Goal: Transaction & Acquisition: Book appointment/travel/reservation

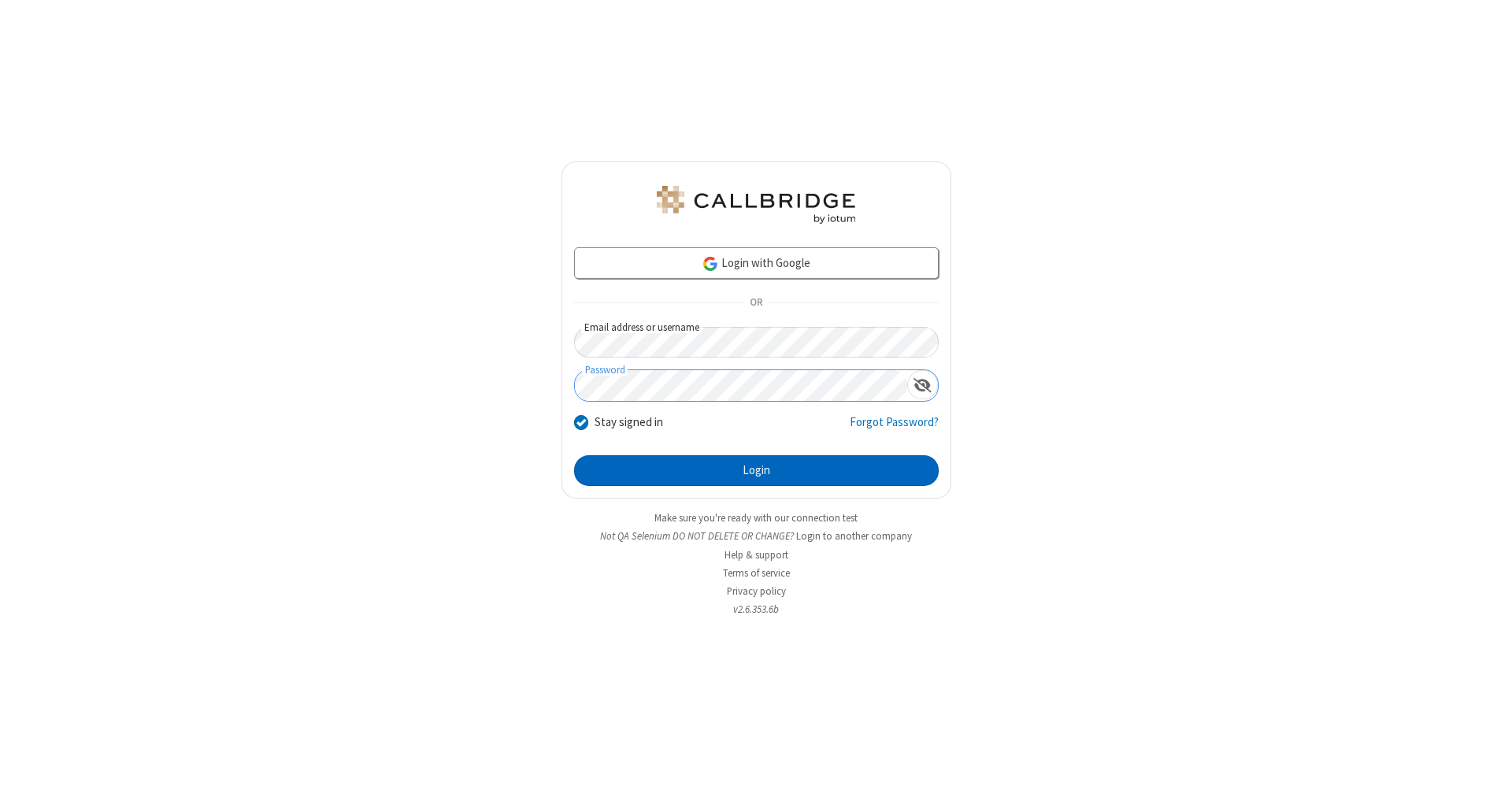
click at [756, 471] on button "Login" at bounding box center [756, 470] width 365 height 31
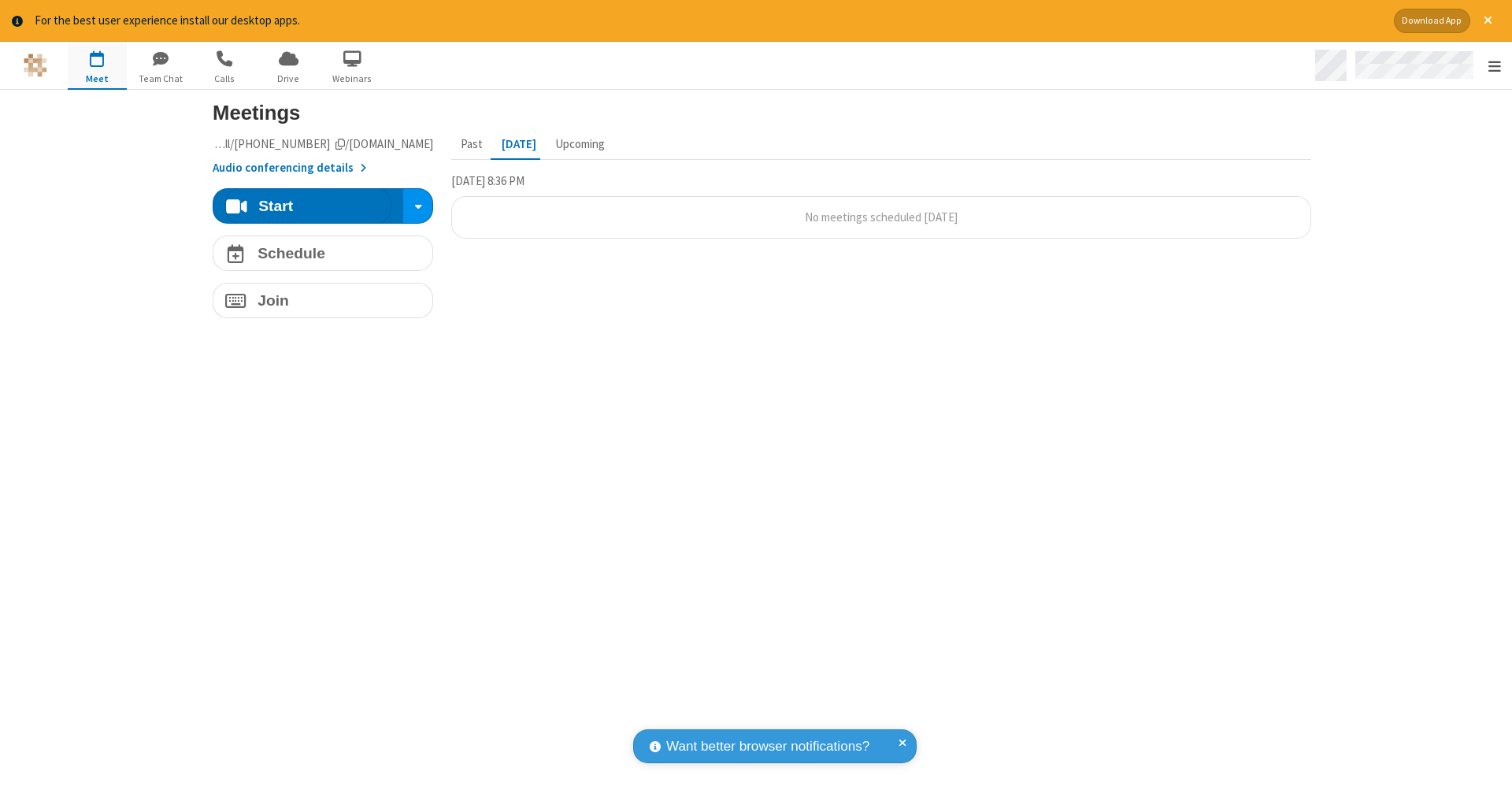
click at [1494, 66] on span "Open menu" at bounding box center [1495, 66] width 13 height 16
click at [97, 65] on span "button" at bounding box center [97, 58] width 59 height 26
click at [317, 252] on h4 "Schedule" at bounding box center [292, 253] width 68 height 15
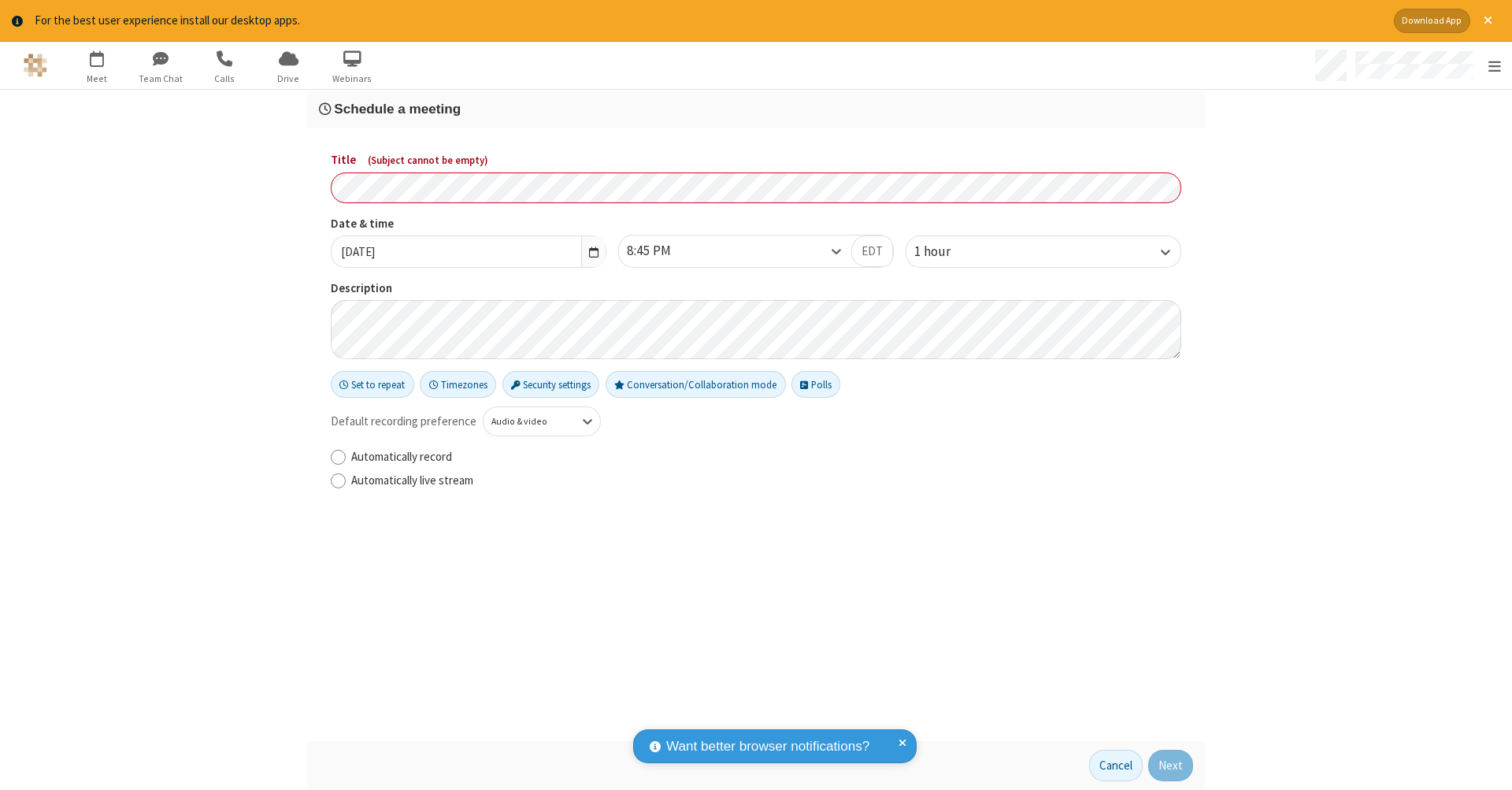
click at [750, 108] on h3 "Schedule a meeting" at bounding box center [756, 109] width 875 height 15
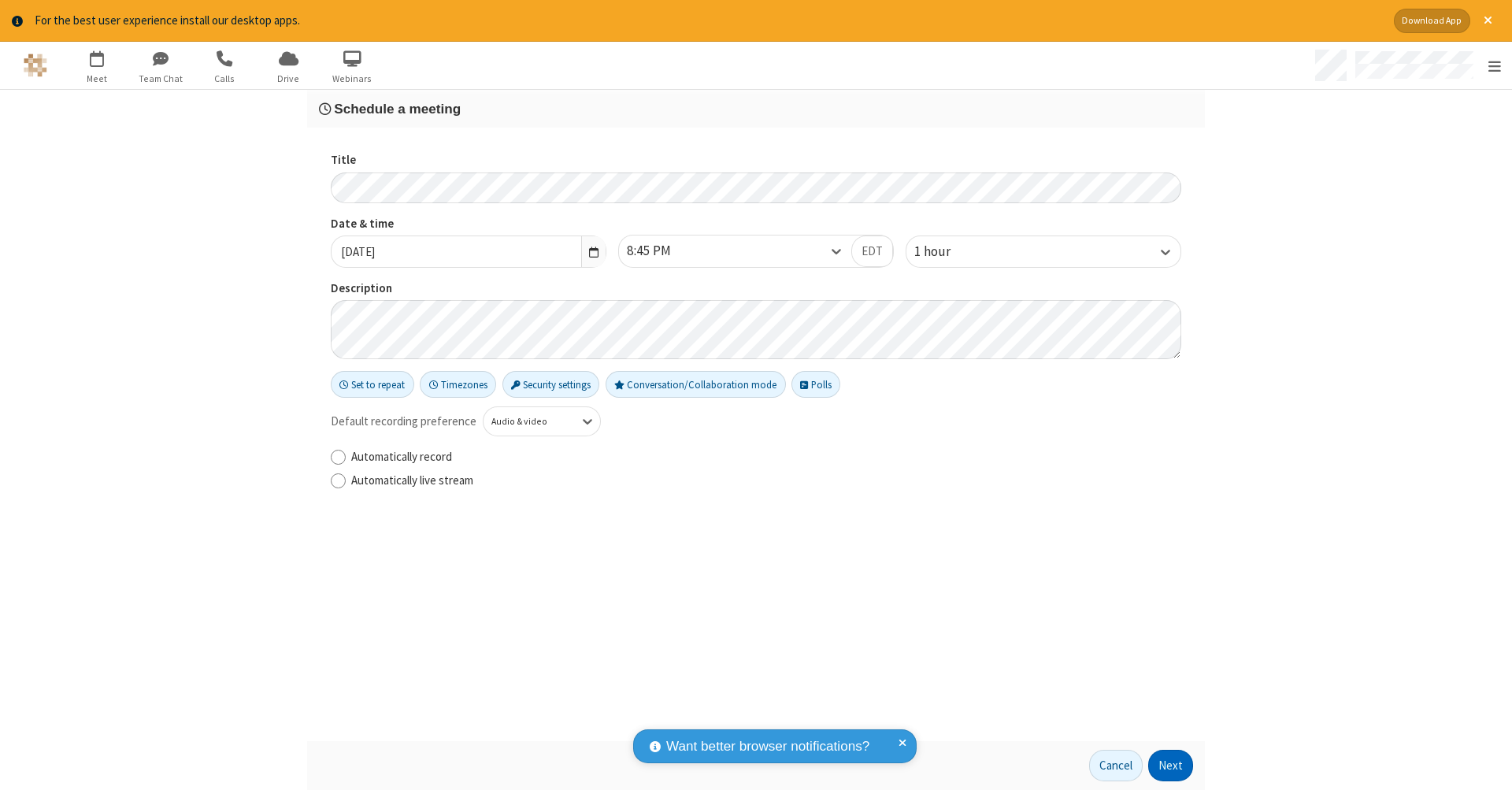
click at [1166, 765] on button "Next" at bounding box center [1171, 764] width 45 height 31
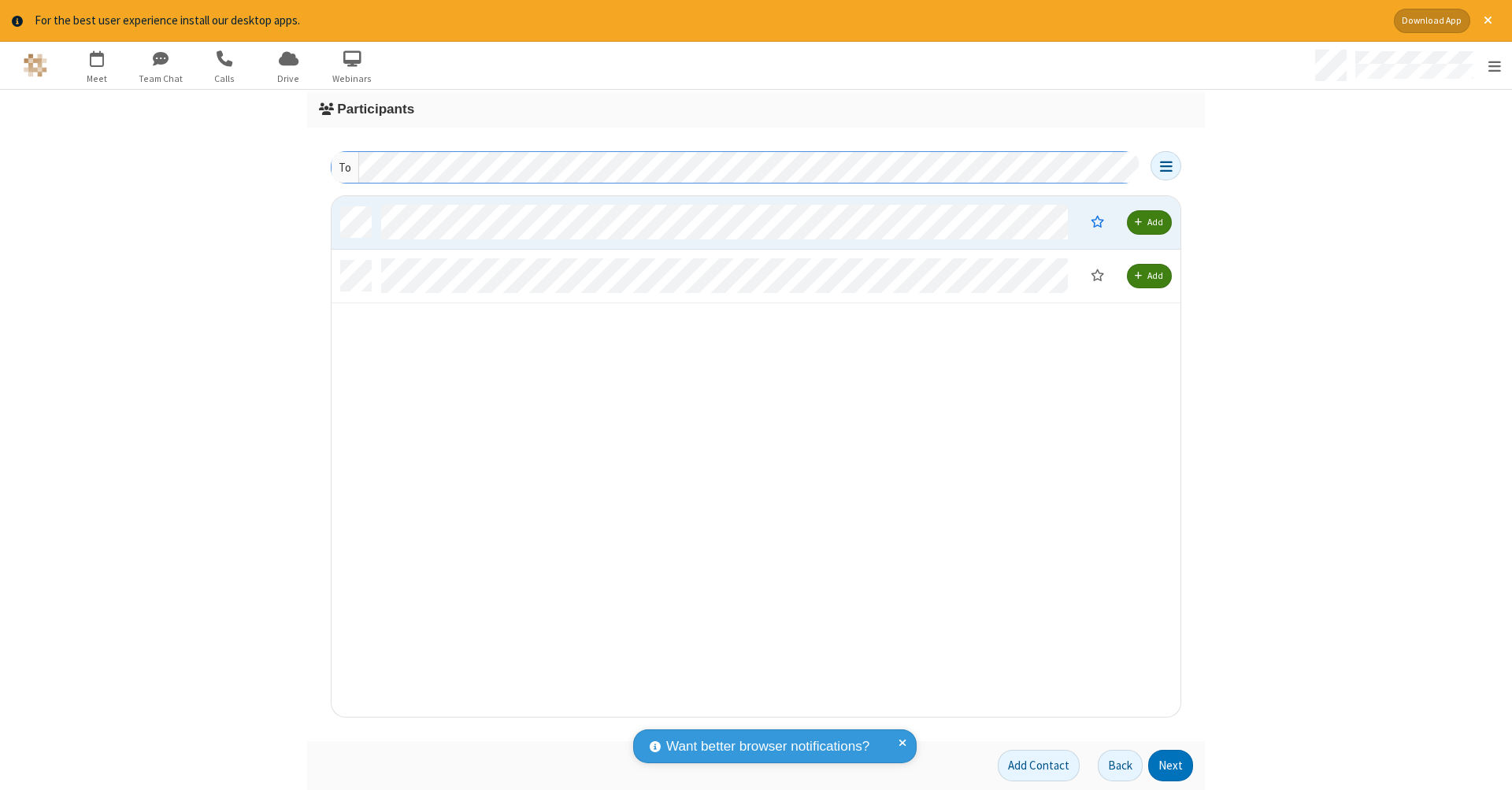
scroll to position [509, 837]
click at [1166, 765] on button "Next" at bounding box center [1171, 764] width 45 height 31
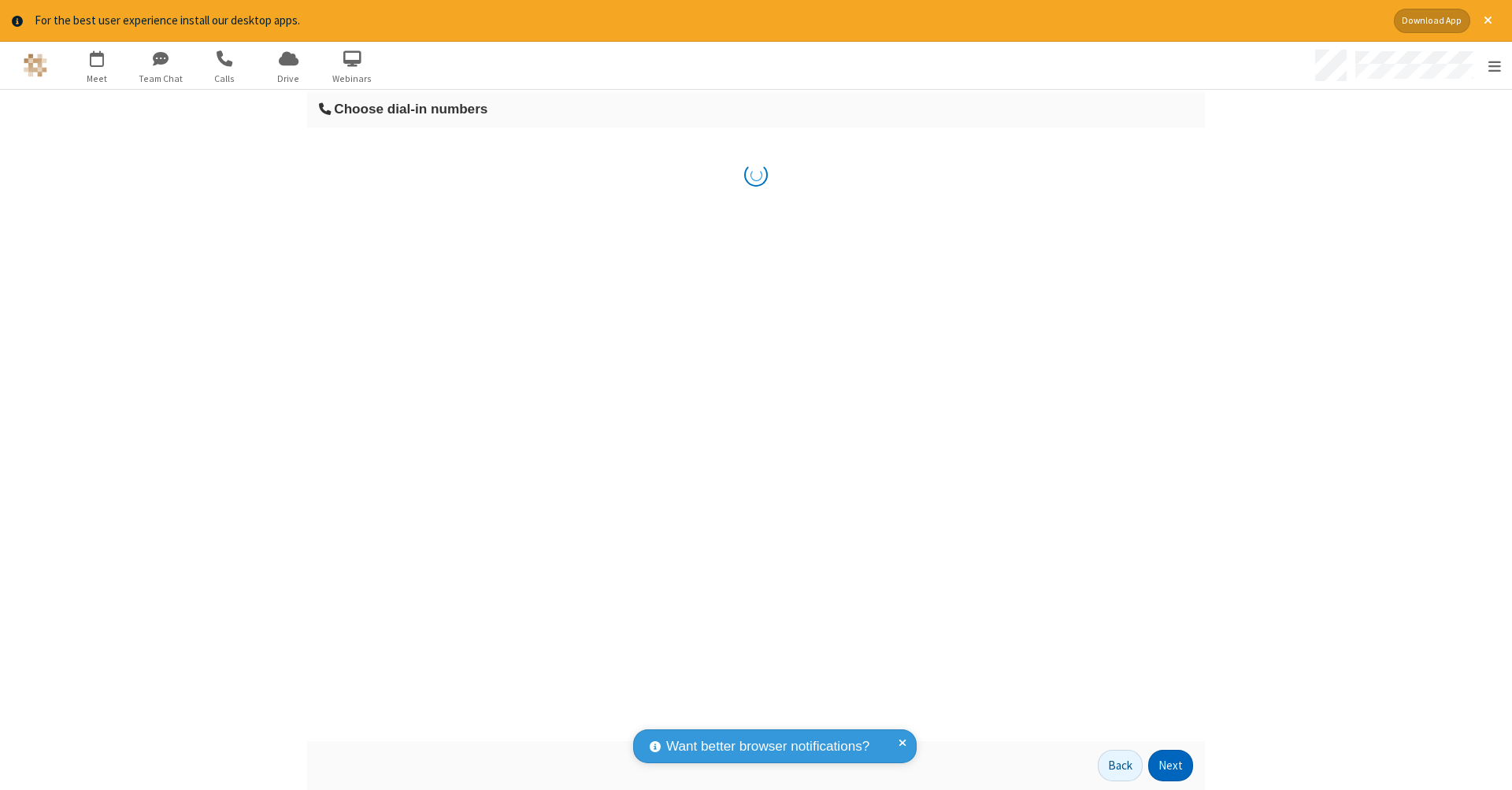
click at [1166, 765] on button "Next" at bounding box center [1171, 764] width 45 height 31
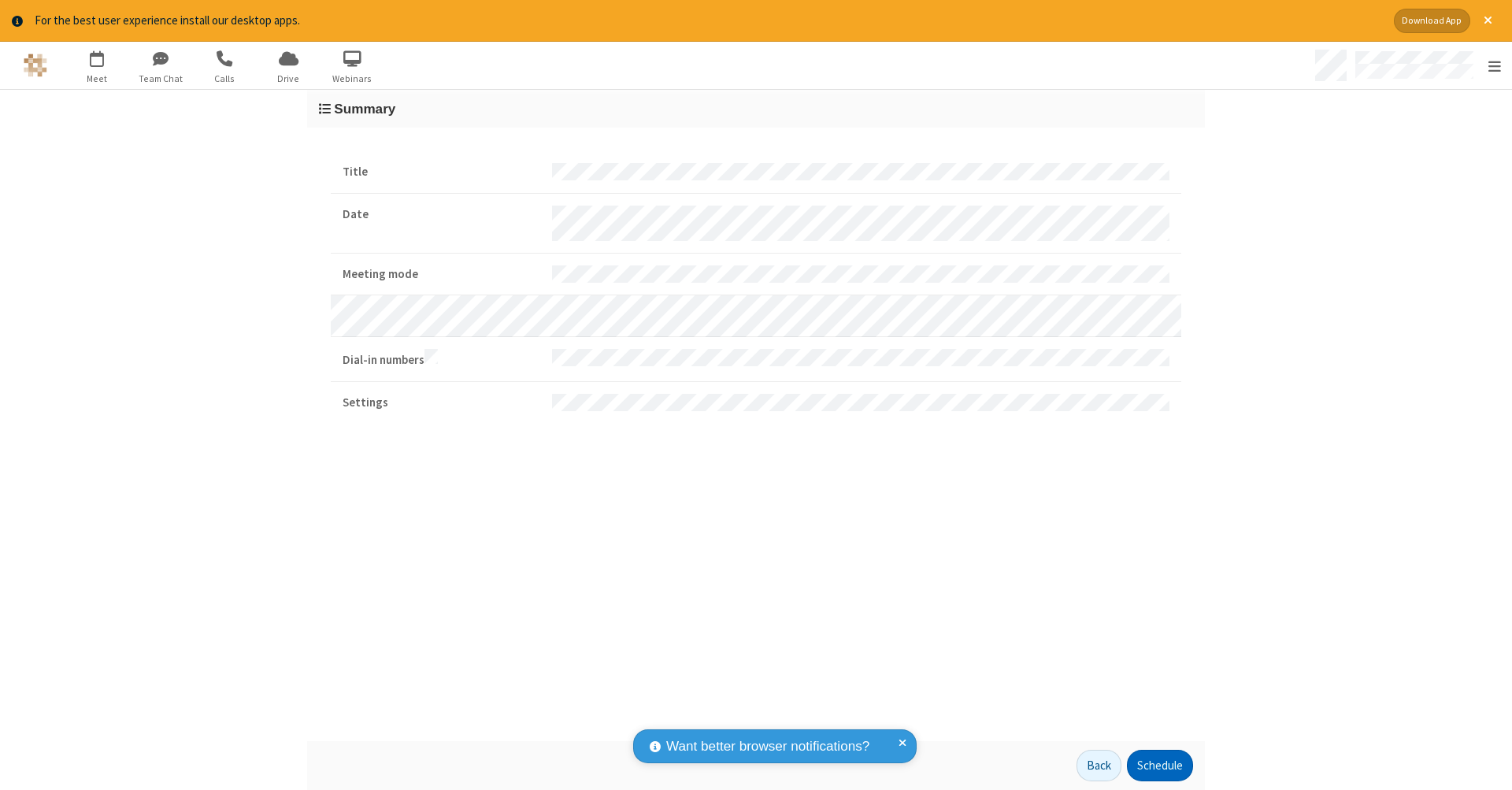
click at [1154, 765] on button "Schedule" at bounding box center [1161, 764] width 66 height 31
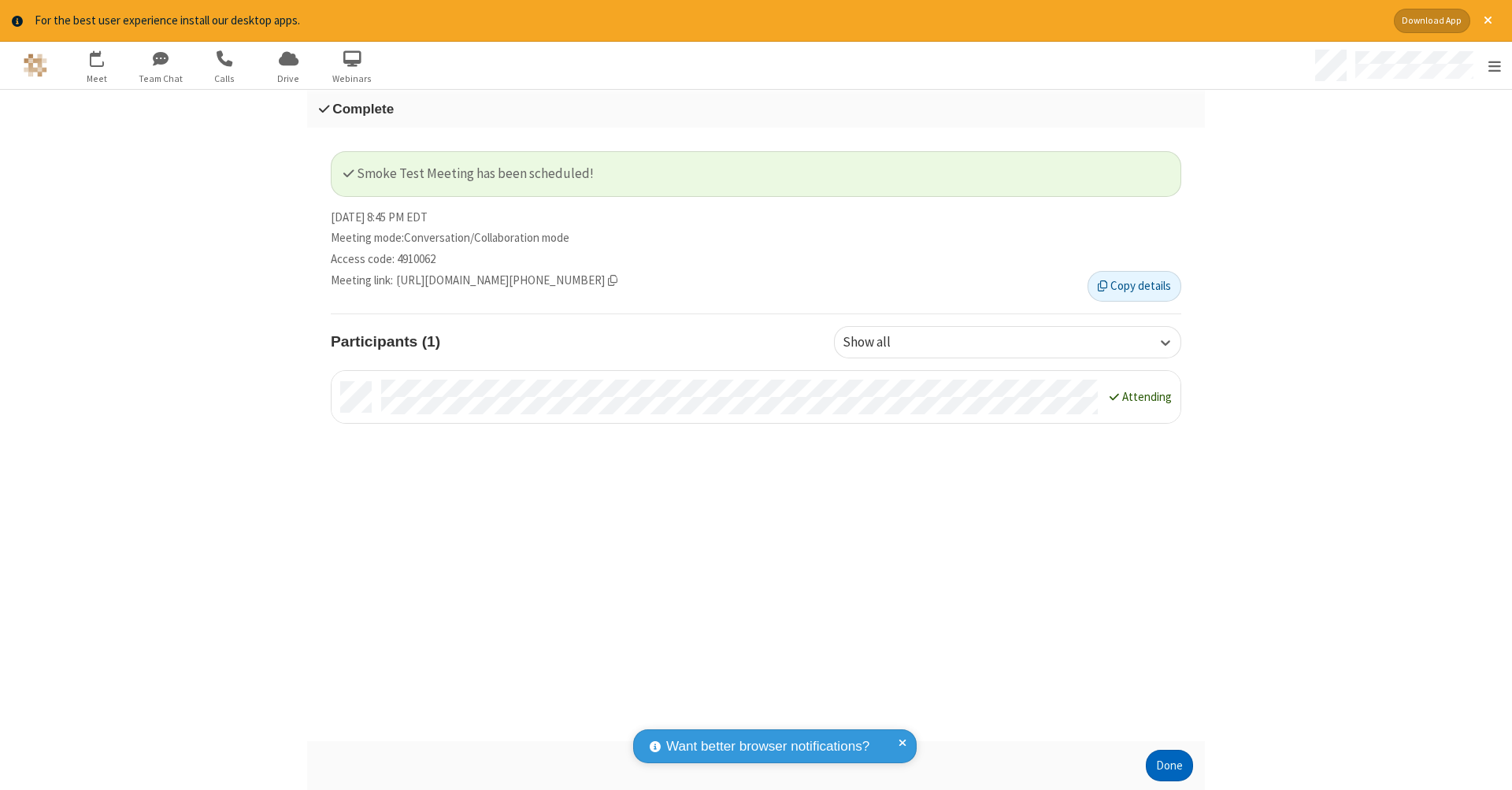
click at [1164, 765] on button "Done" at bounding box center [1170, 764] width 48 height 31
